Goal: Obtain resource: Obtain resource

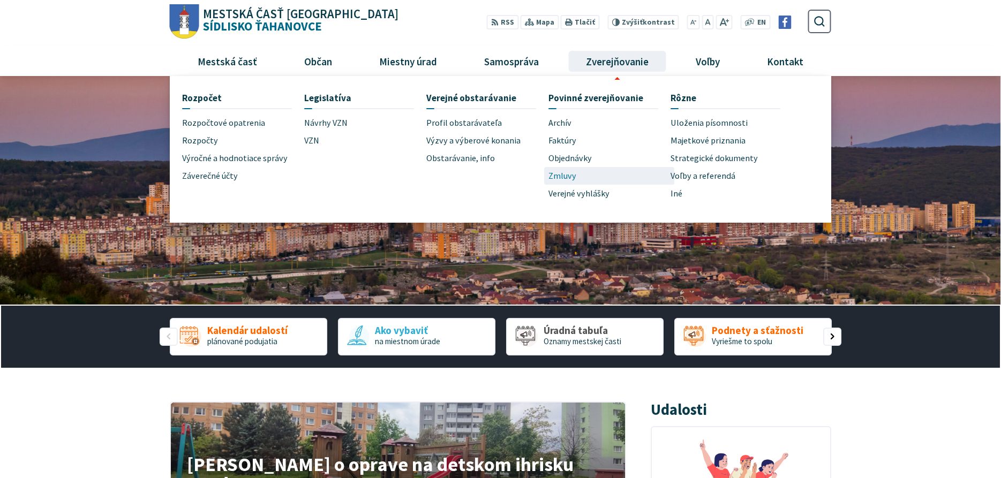
click at [593, 172] on link "Zmluvy" at bounding box center [610, 176] width 122 height 18
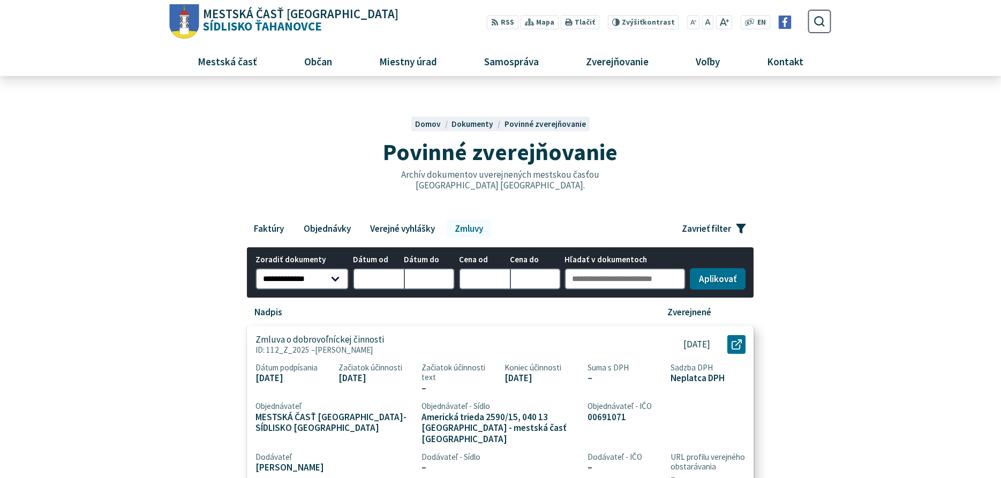
drag, startPoint x: 308, startPoint y: 349, endPoint x: 268, endPoint y: 352, distance: 40.3
click at [268, 352] on p "ID: 112_Z_2025 – Eduard Ščehlovský" at bounding box center [445, 350] width 379 height 10
copy p "112_Z_2025"
click at [466, 345] on div "Zmluva o dobrovoľníckej činnosti ID: 112_Z_2025 – Eduard Ščehlovský" at bounding box center [444, 344] width 395 height 37
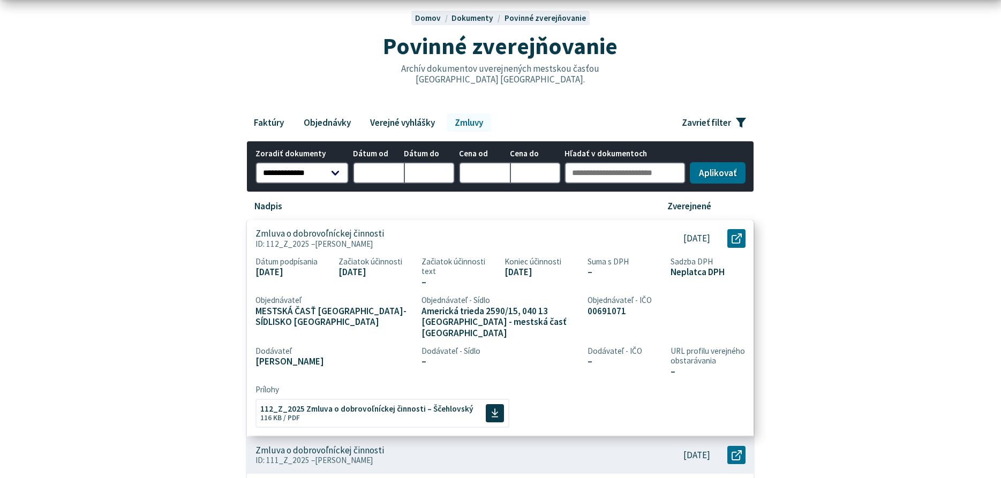
scroll to position [164, 0]
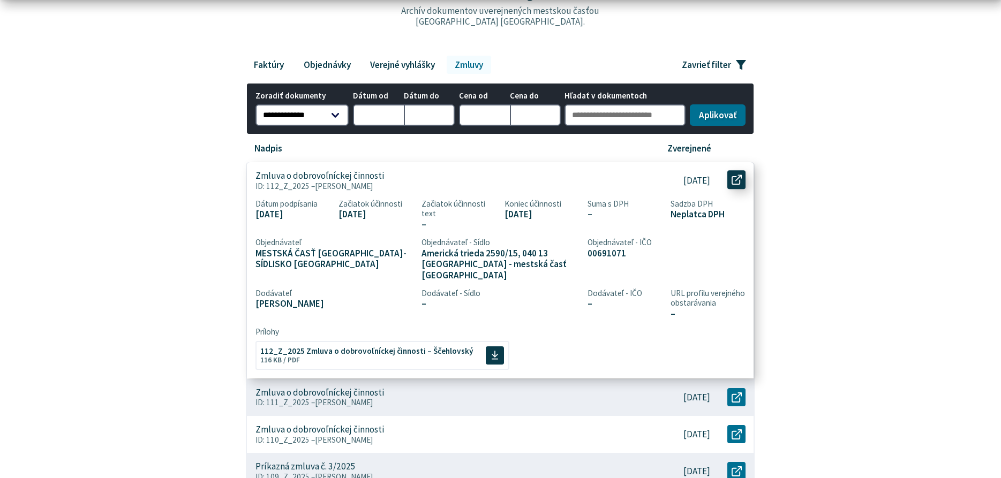
click at [734, 185] on link "Otvoriť document Zmluva o dobrovoľníckej činnosti v novom okne." at bounding box center [736, 180] width 18 height 18
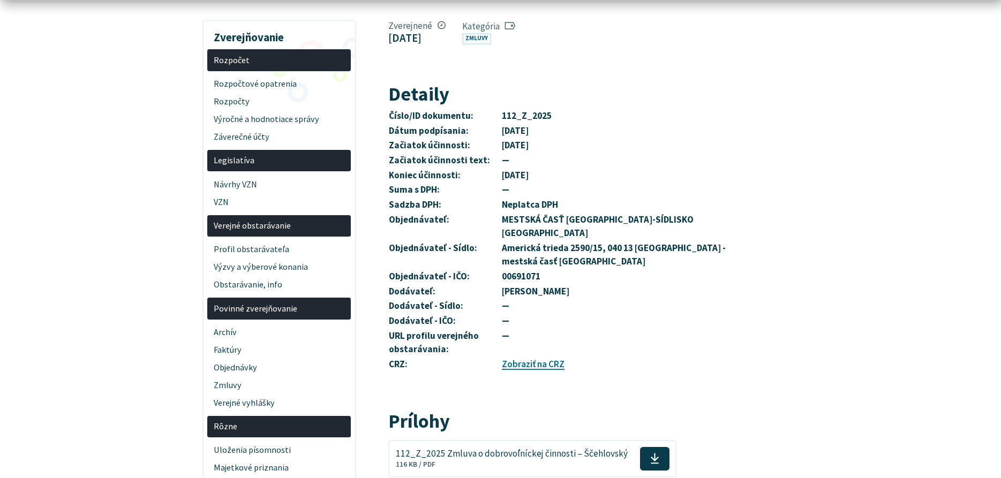
scroll to position [219, 0]
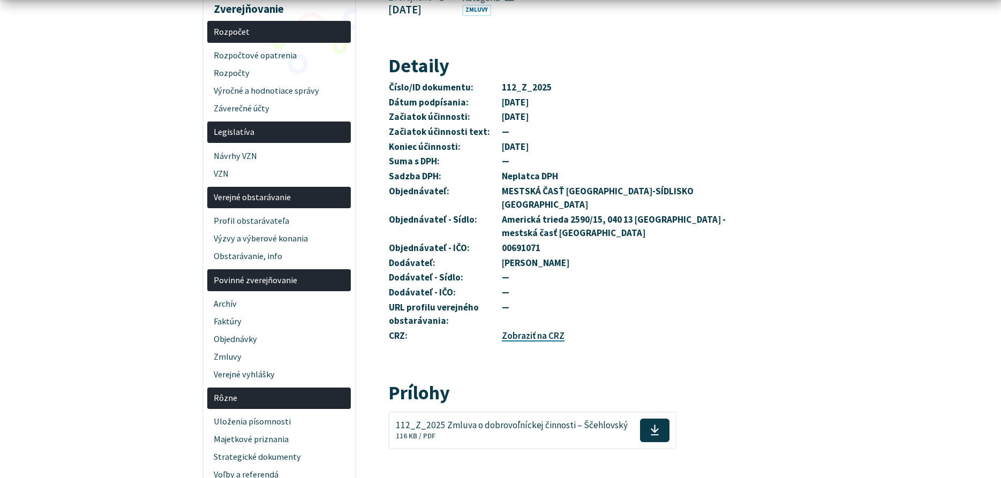
click at [564, 330] on link "Zobraziť na CRZ" at bounding box center [533, 336] width 63 height 12
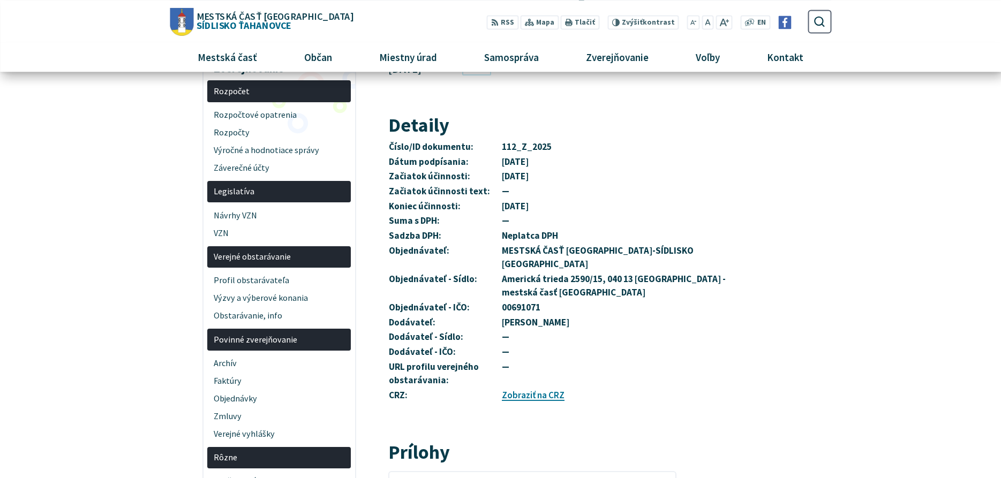
scroll to position [0, 0]
